Goal: Task Accomplishment & Management: Complete application form

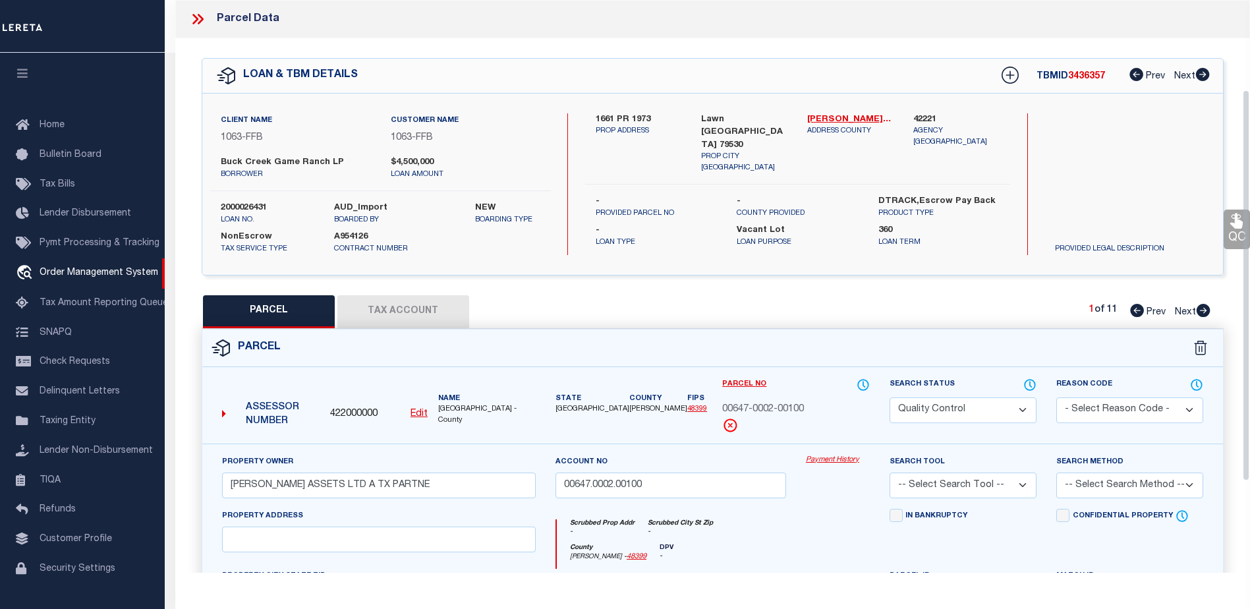
select select "QC"
select select "773"
select select "490"
select select "400"
select select "NonEscrow"
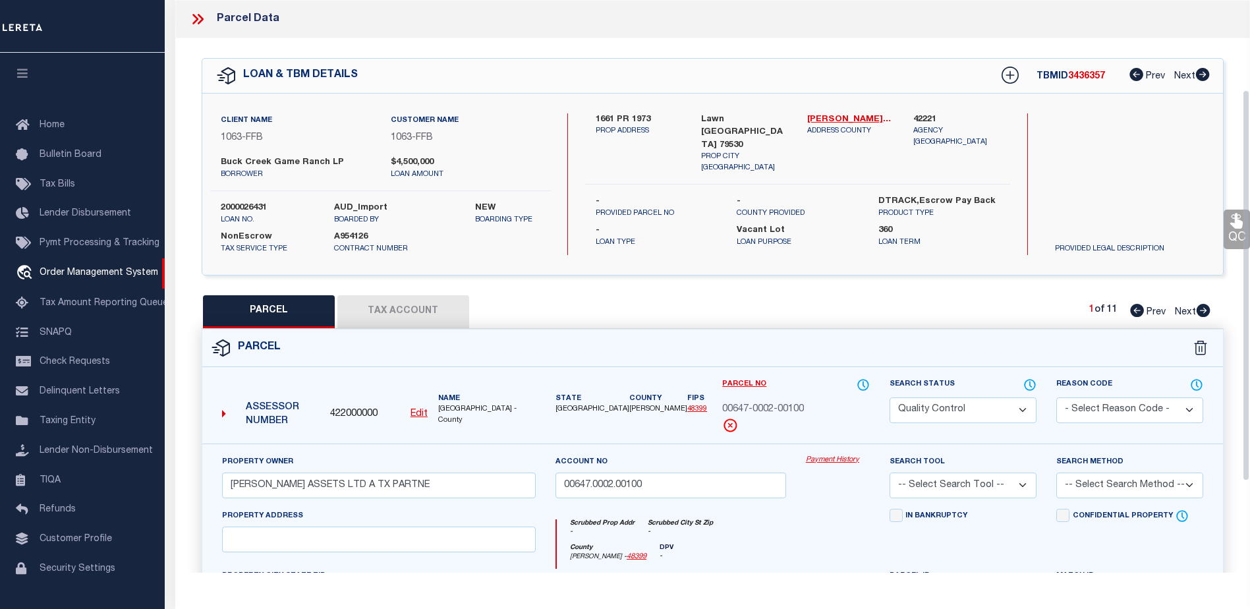
scroll to position [132, 0]
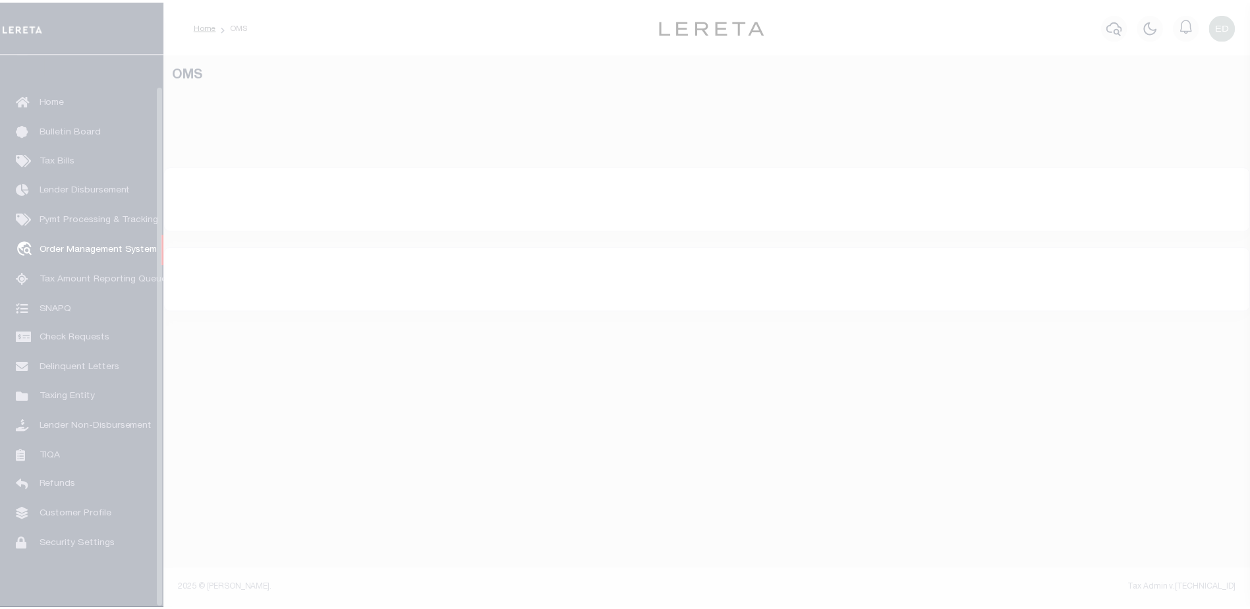
scroll to position [33, 0]
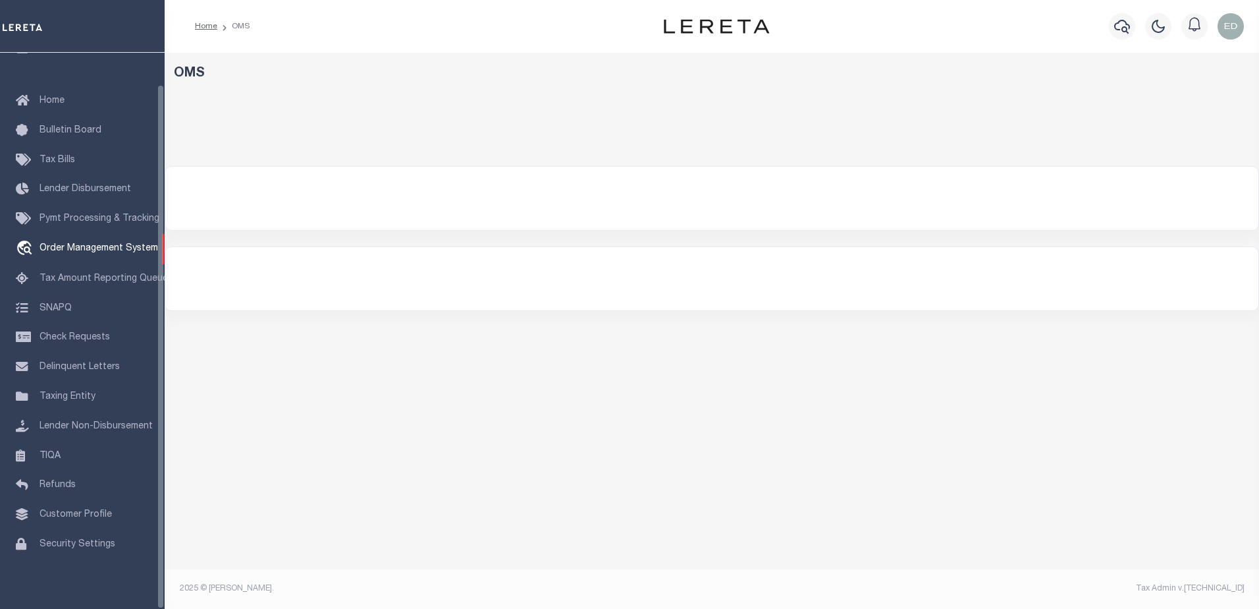
select select "200"
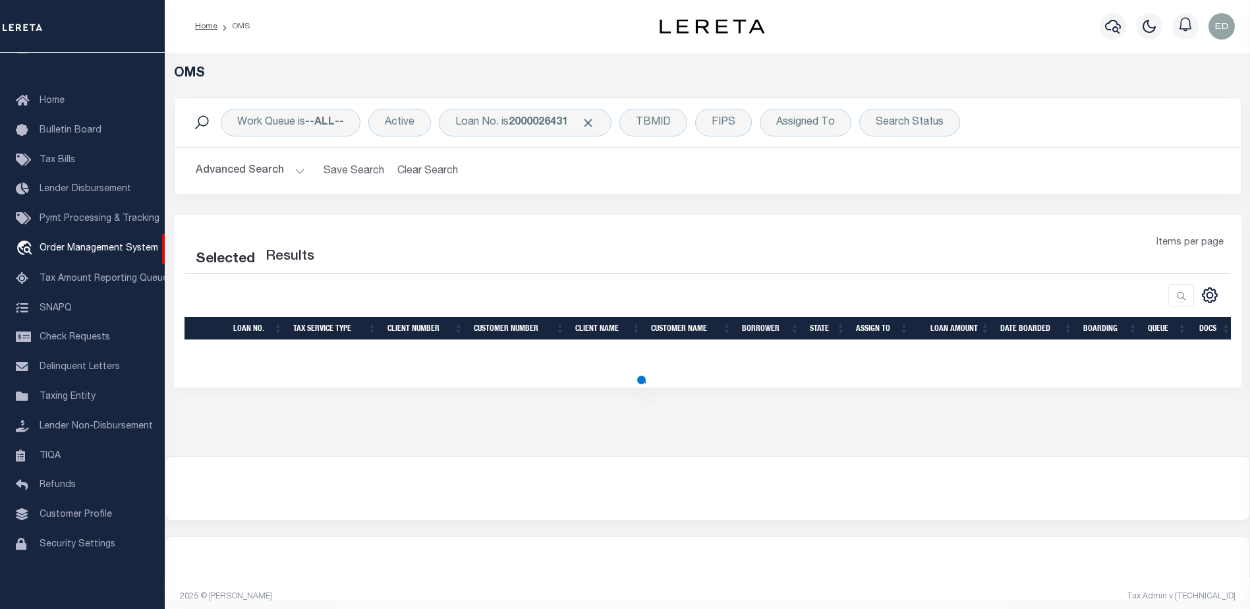
select select "200"
